Goal: Information Seeking & Learning: Learn about a topic

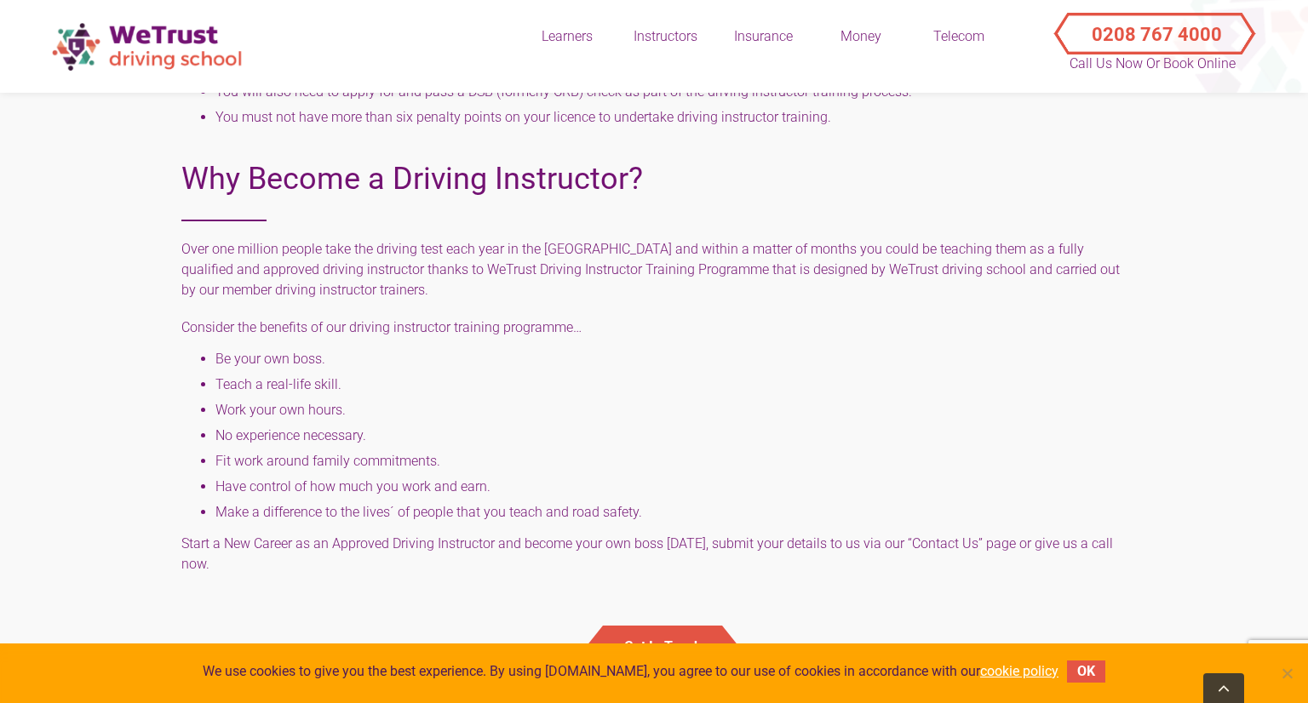
scroll to position [1819, 0]
drag, startPoint x: 214, startPoint y: 408, endPoint x: 365, endPoint y: 410, distance: 151.6
click at [365, 410] on ul "Be your own boss. Teach a real-life skill. Work your own hours. No experience n…" at bounding box center [653, 434] width 945 height 162
copy li "Work your own hours."
click at [522, 414] on ul "Be your own boss. Teach a real-life skill. Work your own hours. No experience n…" at bounding box center [653, 434] width 945 height 162
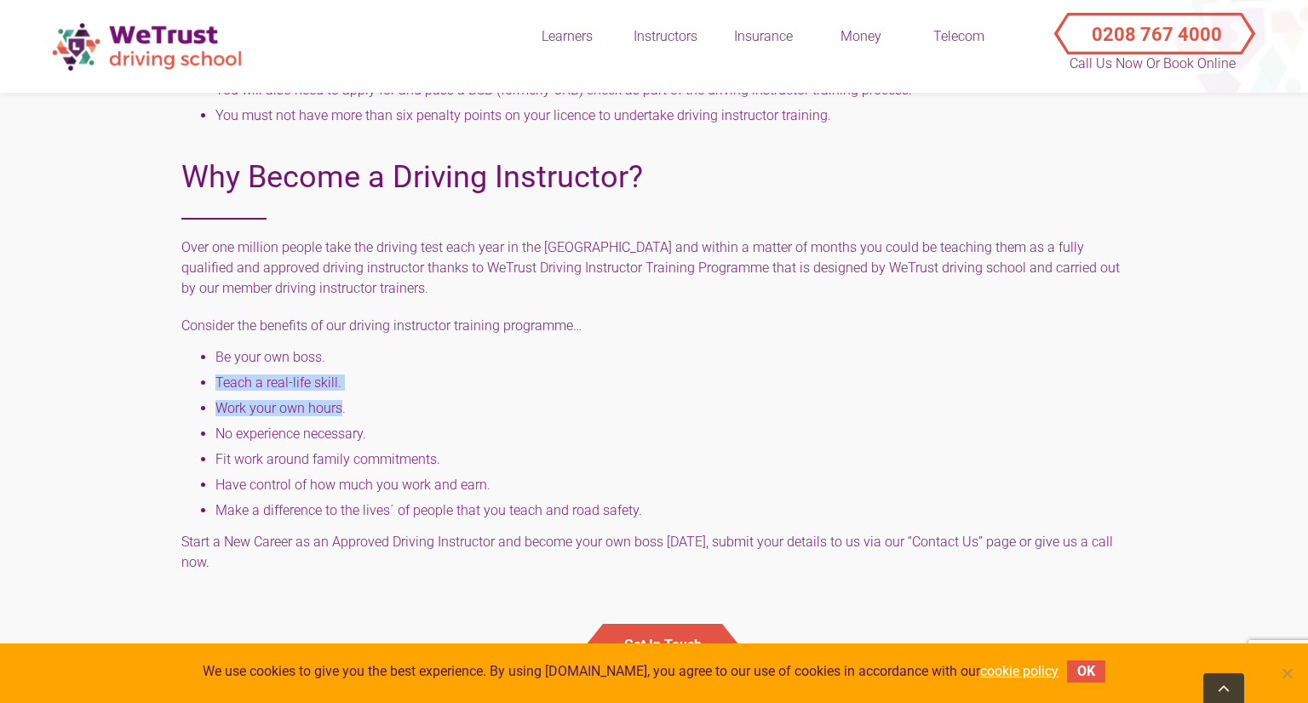
drag, startPoint x: 217, startPoint y: 384, endPoint x: 340, endPoint y: 391, distance: 122.8
click at [340, 391] on ul "Be your own boss. Teach a real-life skill. Work your own hours. No experience n…" at bounding box center [653, 434] width 945 height 162
click at [399, 393] on ul "Be your own boss. Teach a real-life skill. Work your own hours. No experience n…" at bounding box center [653, 434] width 945 height 162
click at [217, 360] on li "Be your own boss." at bounding box center [670, 357] width 911 height 9
drag, startPoint x: 217, startPoint y: 360, endPoint x: 375, endPoint y: 342, distance: 158.5
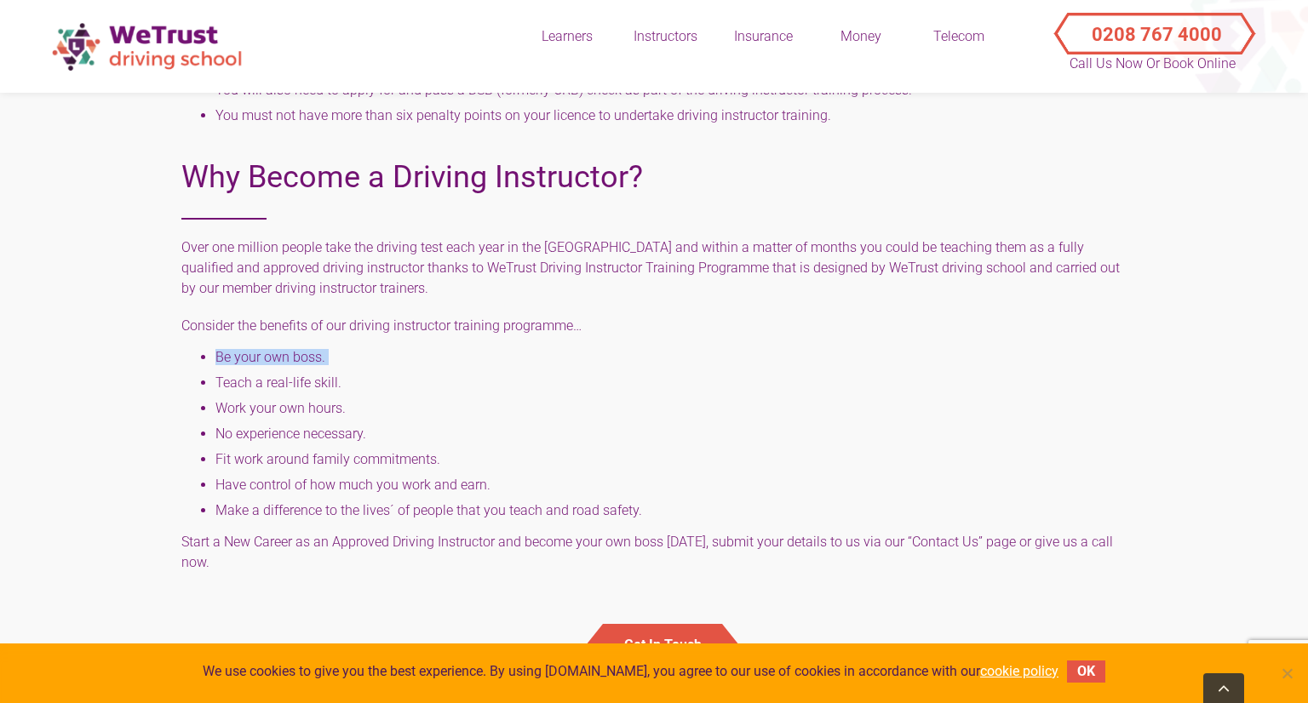
click at [375, 342] on h5 "Over one million people take the driving test each year in the [GEOGRAPHIC_DATA…" at bounding box center [653, 405] width 945 height 335
copy ul "Be your own boss."
drag, startPoint x: 214, startPoint y: 461, endPoint x: 481, endPoint y: 456, distance: 267.4
click at [481, 456] on ul "Be your own boss. Teach a real-life skill. Work your own hours. No experience n…" at bounding box center [653, 434] width 945 height 162
copy li "Fit work around family commitments."
